Goal: Information Seeking & Learning: Learn about a topic

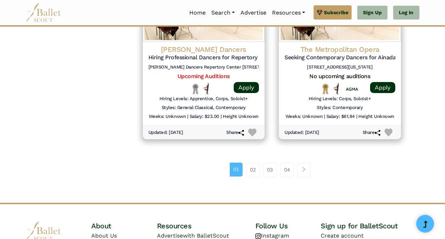
scroll to position [1055, 0]
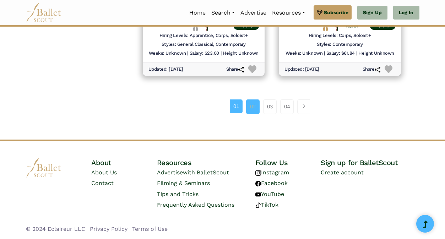
click at [252, 102] on link "02" at bounding box center [253, 107] width 14 height 14
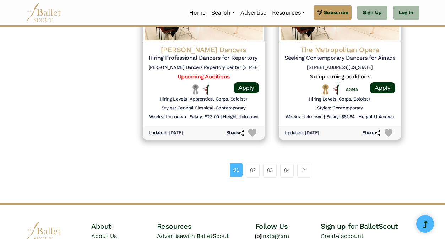
scroll to position [991, 0]
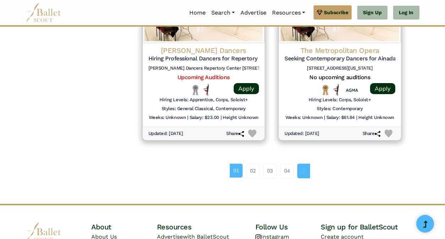
click at [303, 170] on span "Page navigation example" at bounding box center [303, 170] width 5 height 5
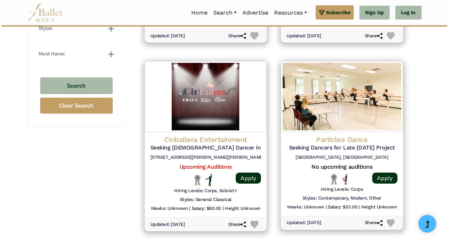
scroll to position [700, 0]
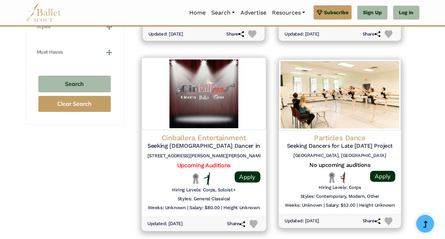
click at [195, 138] on h4 "Cinballera Entertainment" at bounding box center [203, 138] width 113 height 10
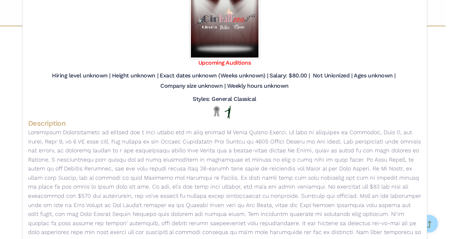
scroll to position [0, 0]
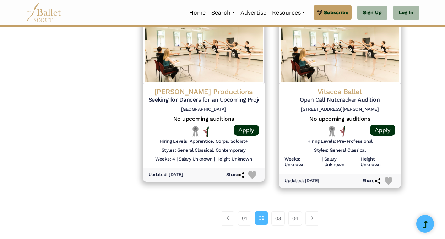
scroll to position [936, 0]
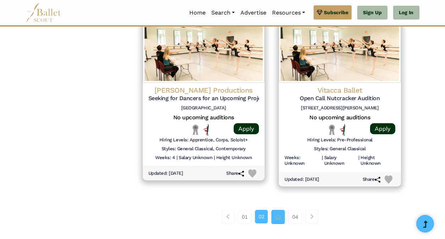
click at [279, 219] on link "03" at bounding box center [279, 217] width 14 height 14
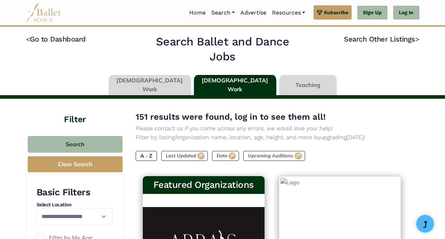
type input "******"
type input "*****"
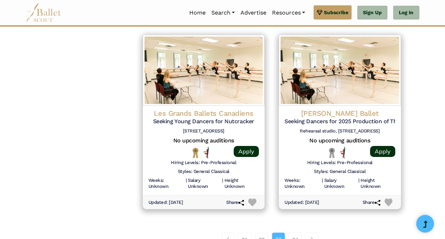
scroll to position [923, 0]
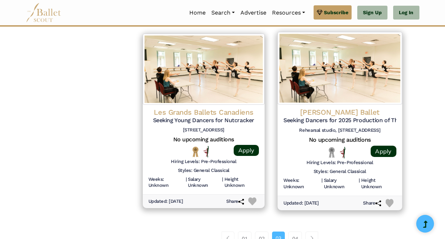
click at [370, 122] on h5 "Seeking Dancers for 2025 Production of The Nutcracker" at bounding box center [340, 120] width 113 height 7
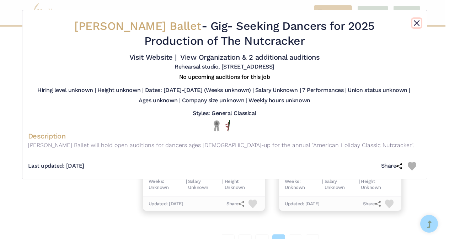
click at [417, 21] on button "Close" at bounding box center [416, 23] width 9 height 9
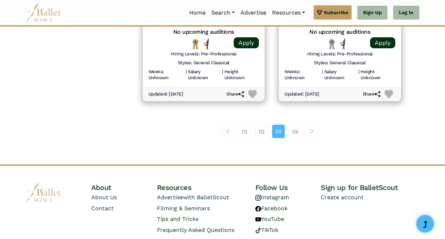
scroll to position [1036, 0]
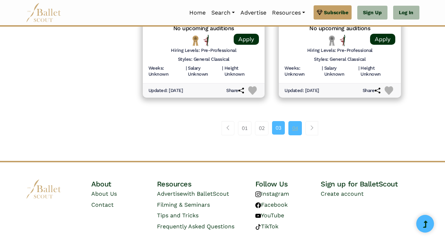
click at [294, 130] on link "04" at bounding box center [296, 128] width 14 height 14
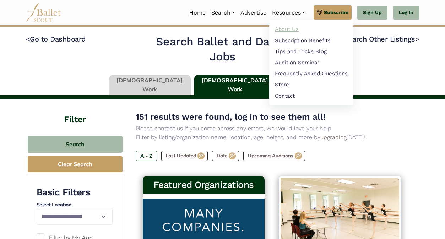
click at [291, 27] on link "About Us" at bounding box center [311, 29] width 84 height 11
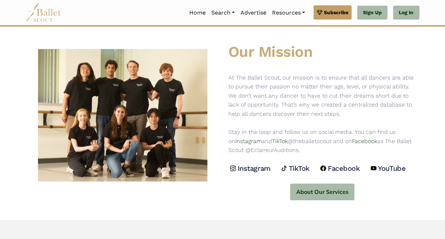
scroll to position [15, 0]
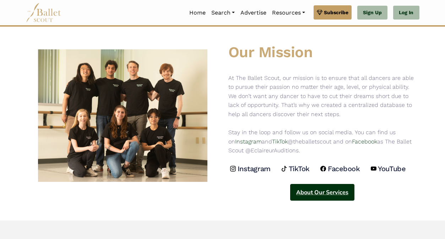
click at [333, 191] on button "About Our Services" at bounding box center [322, 192] width 64 height 17
